Goal: Find specific page/section: Find specific page/section

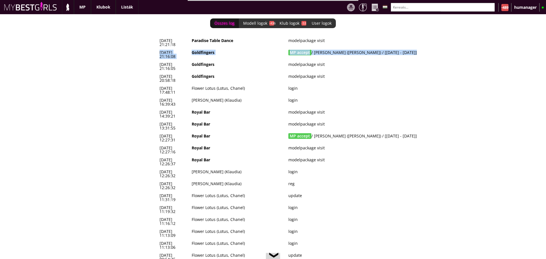
scroll to position [0, 2485]
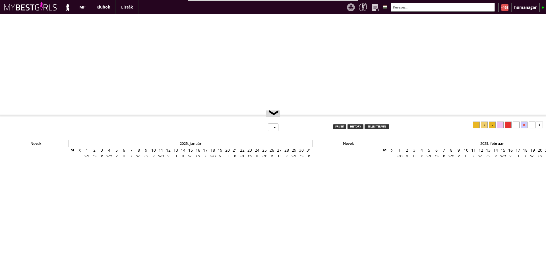
select select "0"
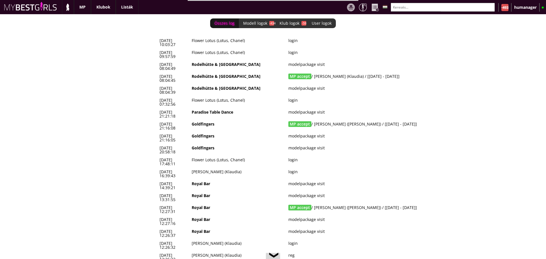
scroll to position [0, 2493]
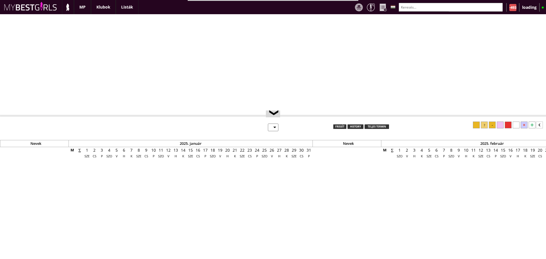
scroll to position [30, 0]
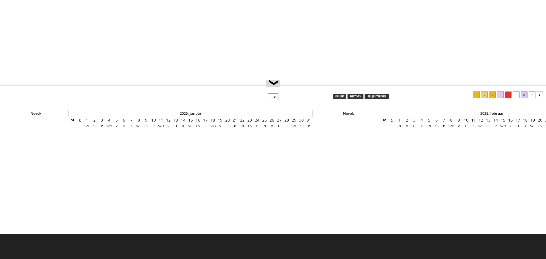
select select "0"
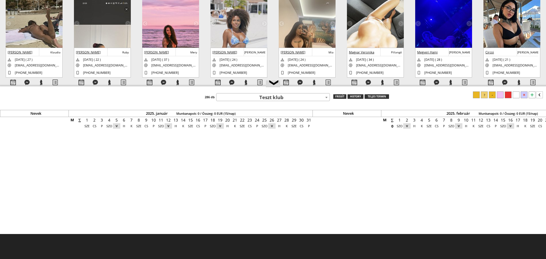
scroll to position [0, 2493]
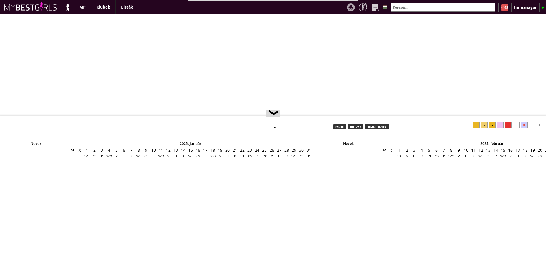
select select "0"
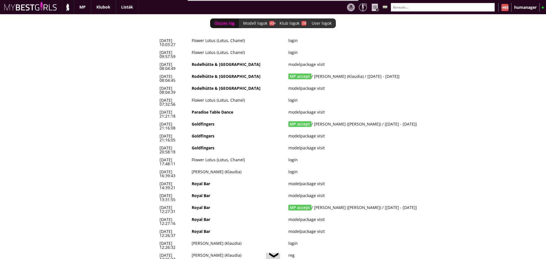
scroll to position [0, 2493]
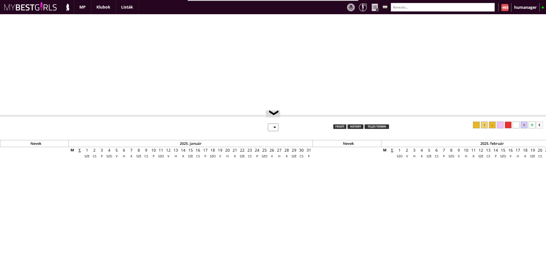
select select "0"
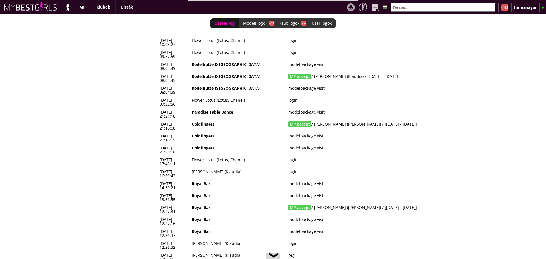
scroll to position [0, 2493]
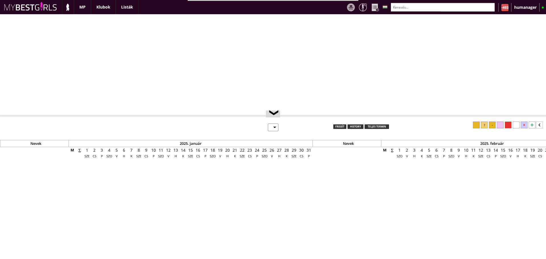
select select "0"
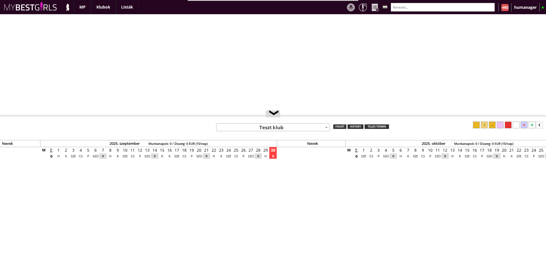
scroll to position [0, 2493]
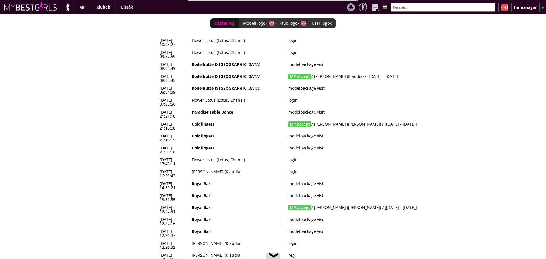
drag, startPoint x: 416, startPoint y: 64, endPoint x: 159, endPoint y: 66, distance: 256.9
click at [159, 73] on tr "2025-09-30 08:04:45 Rodelhütte & Hasenhütte MP accept / Rédai Klaudia (Klaudia)…" at bounding box center [311, 79] width 307 height 12
copy tr "2025-09-30 08:04:45 Rodelhütte & Hasenhütte MP accept / Rédai Klaudia (Klaudia)…"
